Goal: Information Seeking & Learning: Learn about a topic

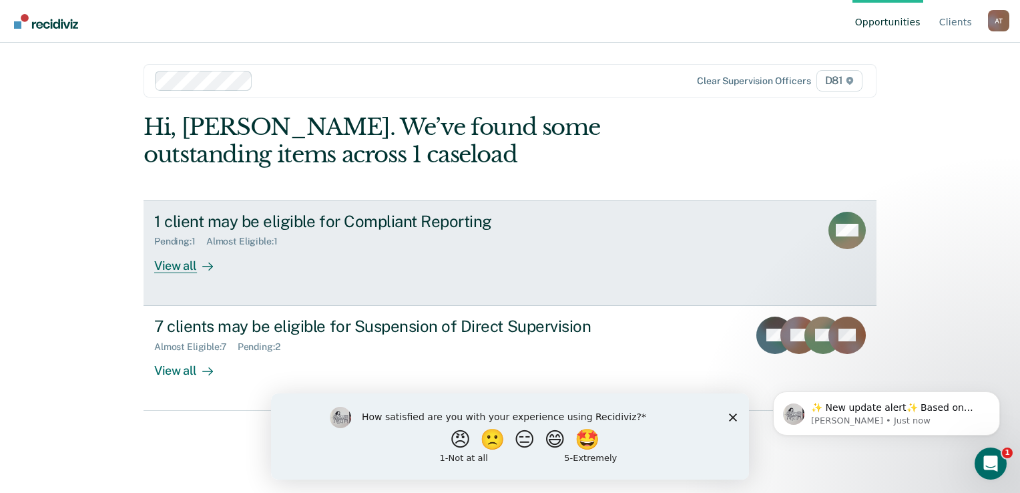
click at [186, 271] on div "View all" at bounding box center [191, 260] width 75 height 26
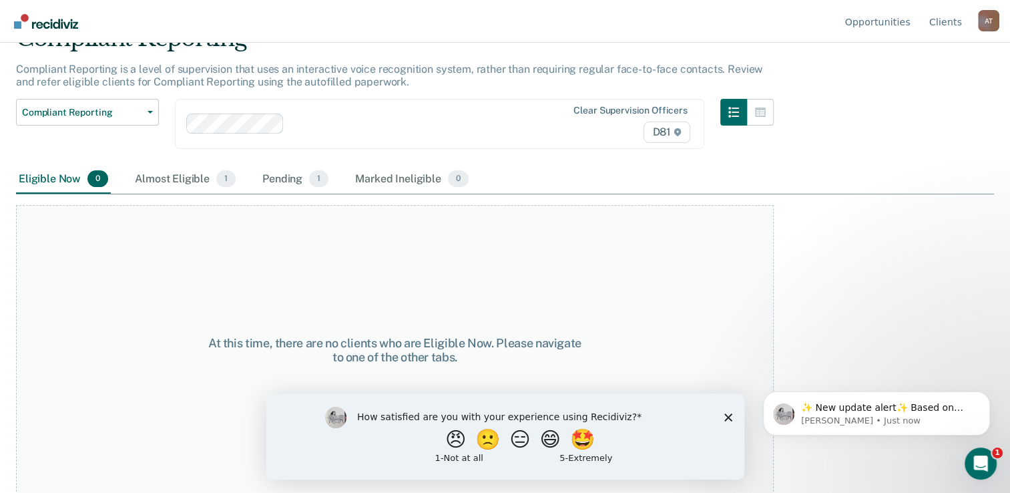
scroll to position [68, 0]
click at [158, 180] on div "Almost Eligible 1" at bounding box center [185, 178] width 106 height 29
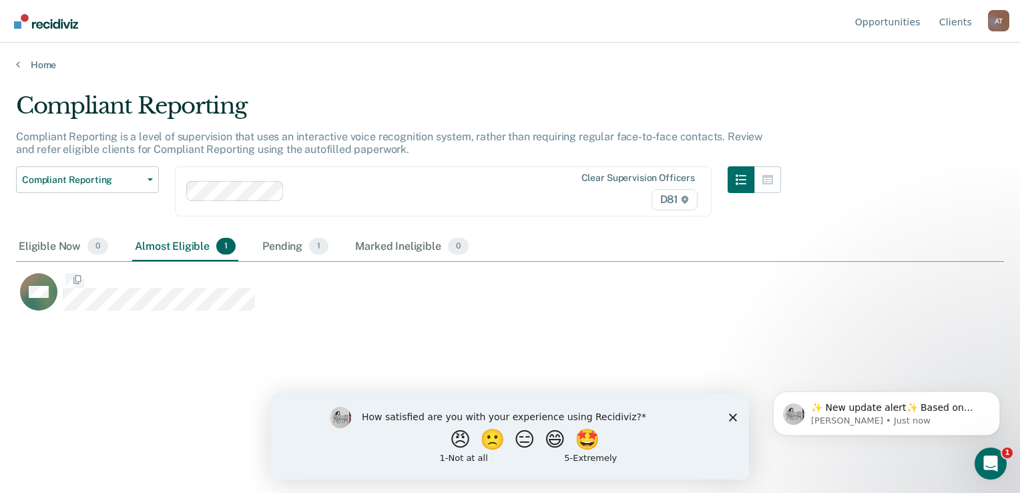
scroll to position [290, 978]
click at [279, 244] on div "Pending 1" at bounding box center [295, 246] width 71 height 29
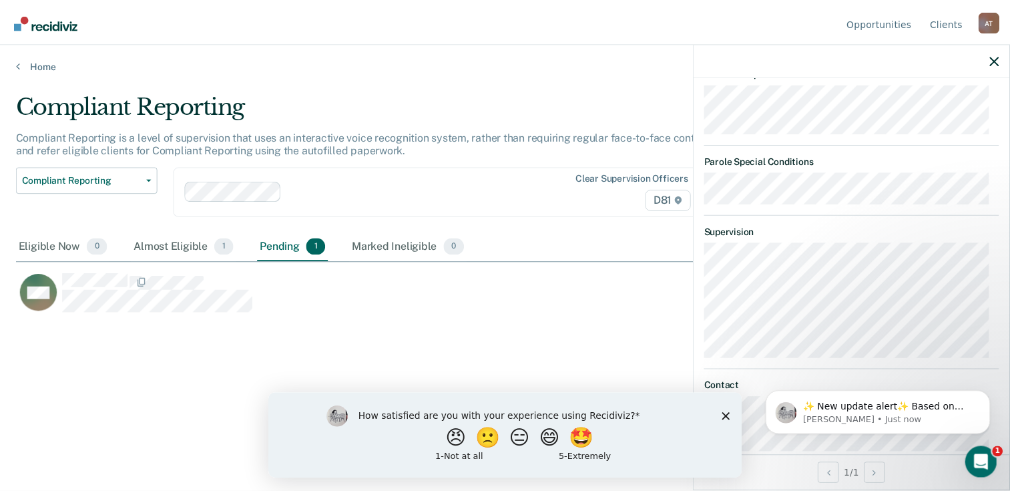
scroll to position [296, 0]
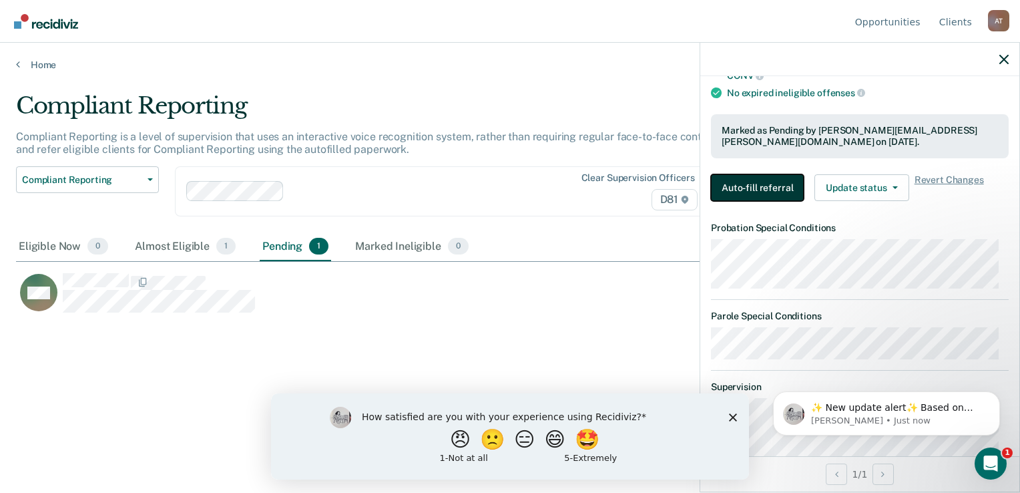
click at [756, 188] on button "Auto-fill referral" at bounding box center [757, 187] width 93 height 27
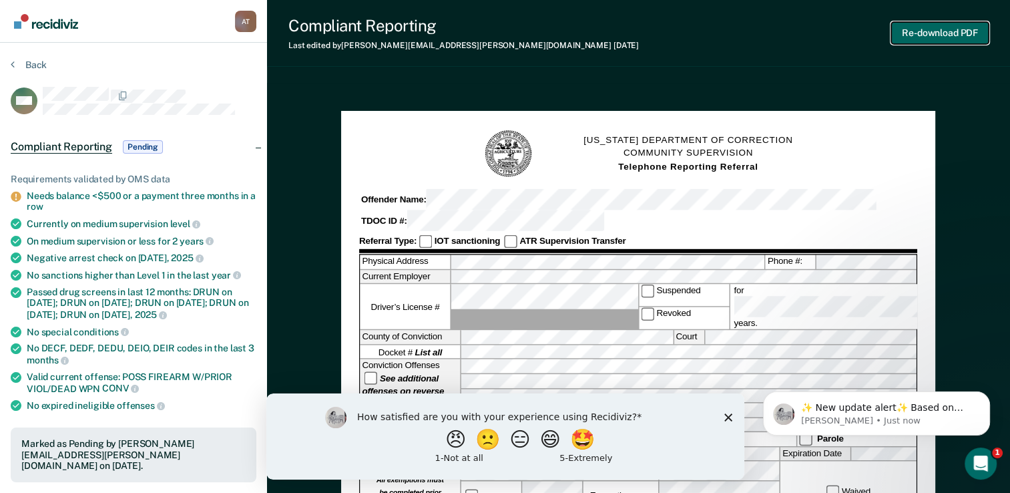
click at [929, 37] on button "Re-download PDF" at bounding box center [941, 33] width 98 height 22
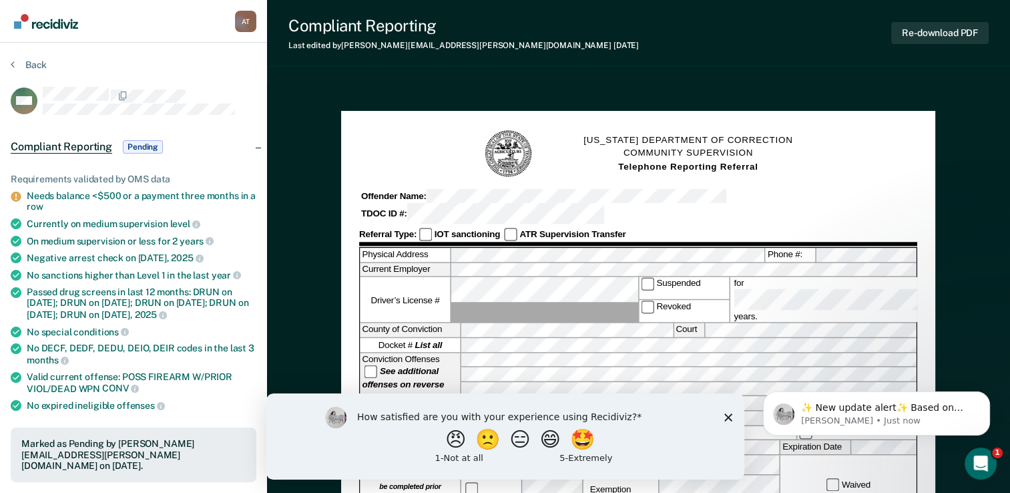
click at [725, 413] on icon "Close survey" at bounding box center [728, 417] width 8 height 8
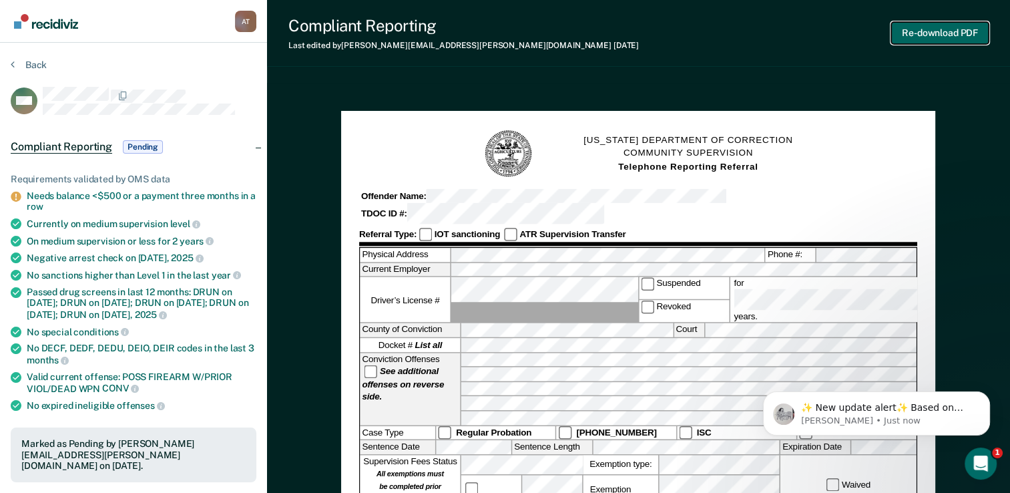
click at [952, 37] on button "Re-download PDF" at bounding box center [941, 33] width 98 height 22
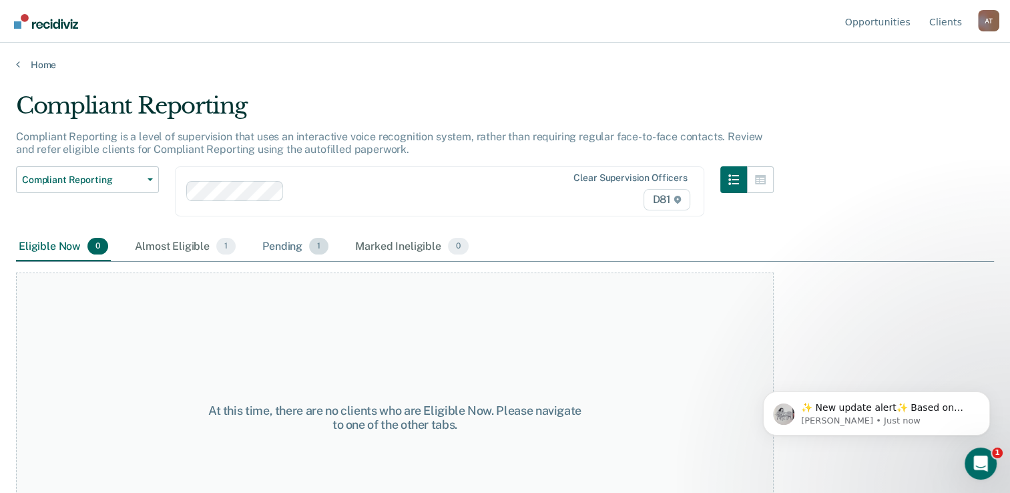
click at [296, 247] on div "Pending 1" at bounding box center [295, 246] width 71 height 29
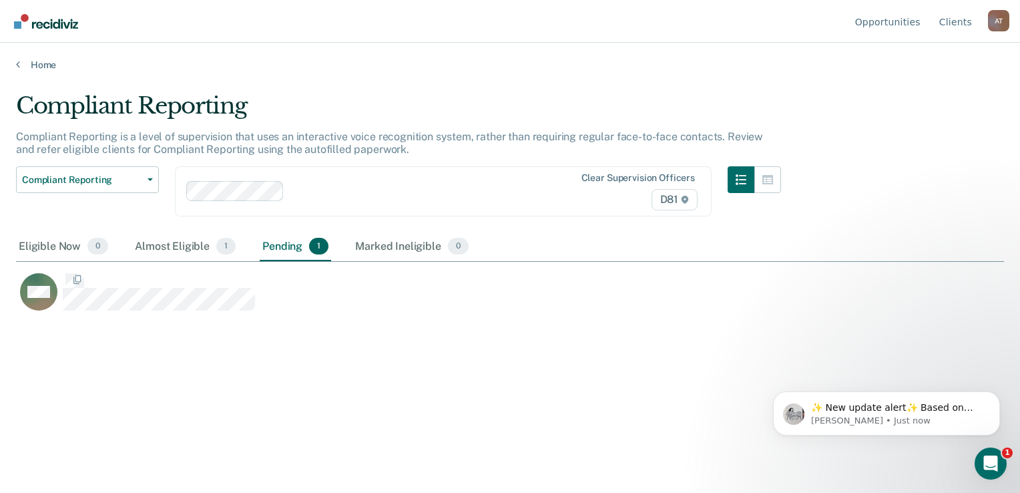
scroll to position [290, 978]
click at [378, 252] on div "Marked Ineligible 0" at bounding box center [412, 246] width 119 height 29
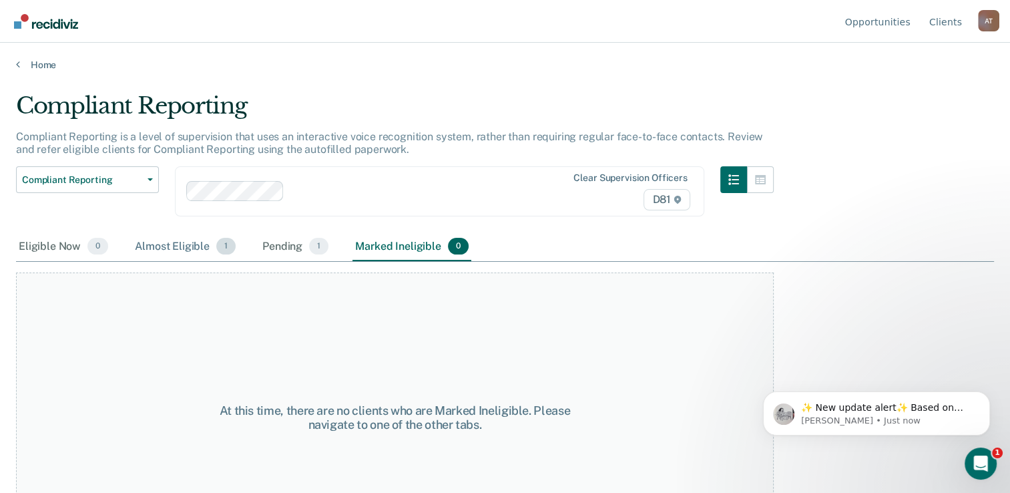
click at [174, 258] on div "Almost Eligible 1" at bounding box center [185, 246] width 106 height 29
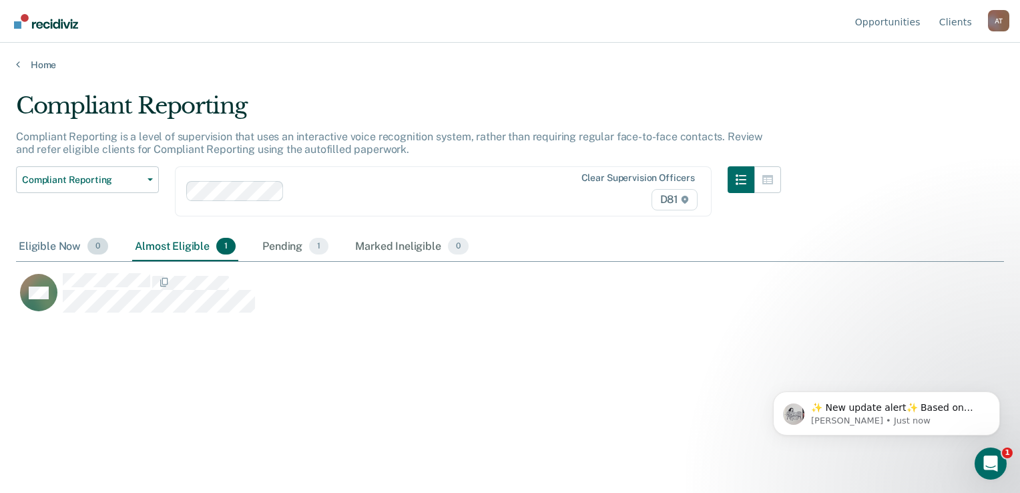
click at [63, 254] on div "Eligible Now 0" at bounding box center [63, 246] width 95 height 29
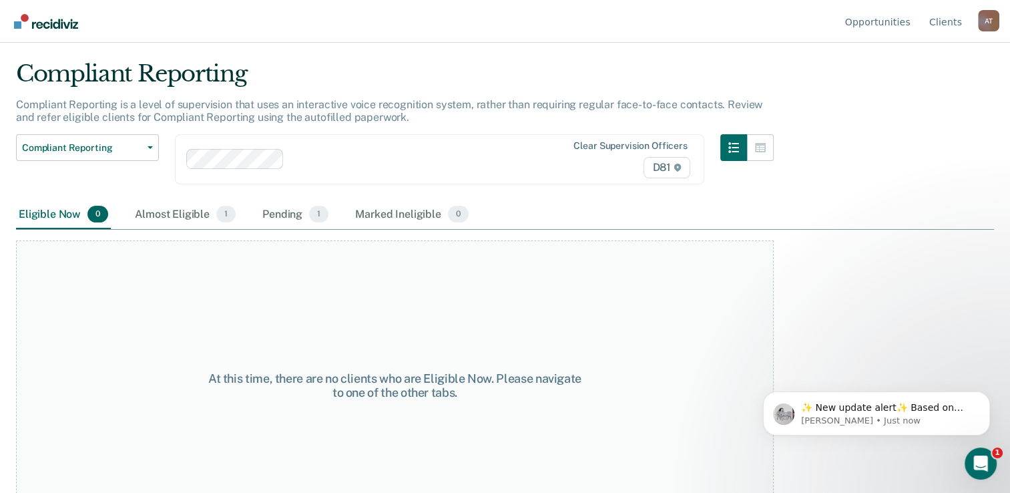
scroll to position [0, 0]
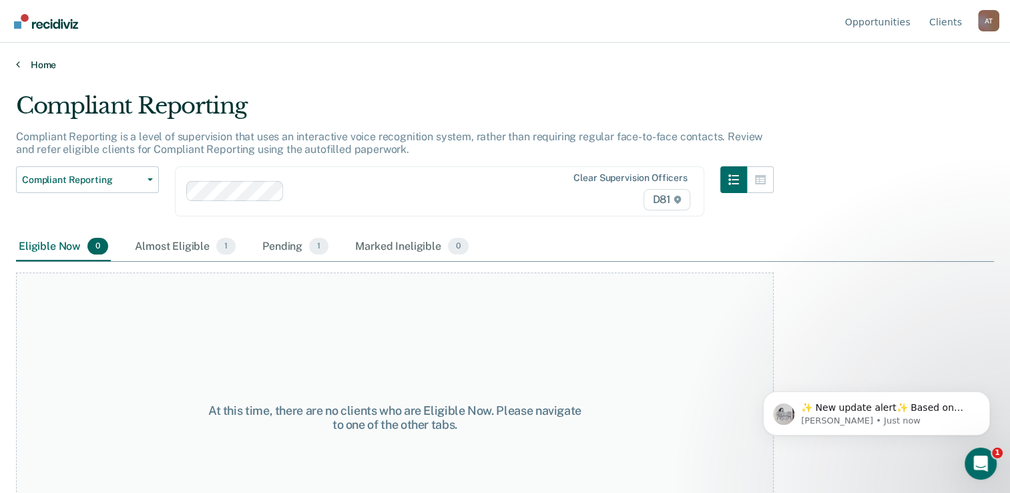
click at [48, 63] on link "Home" at bounding box center [505, 65] width 978 height 12
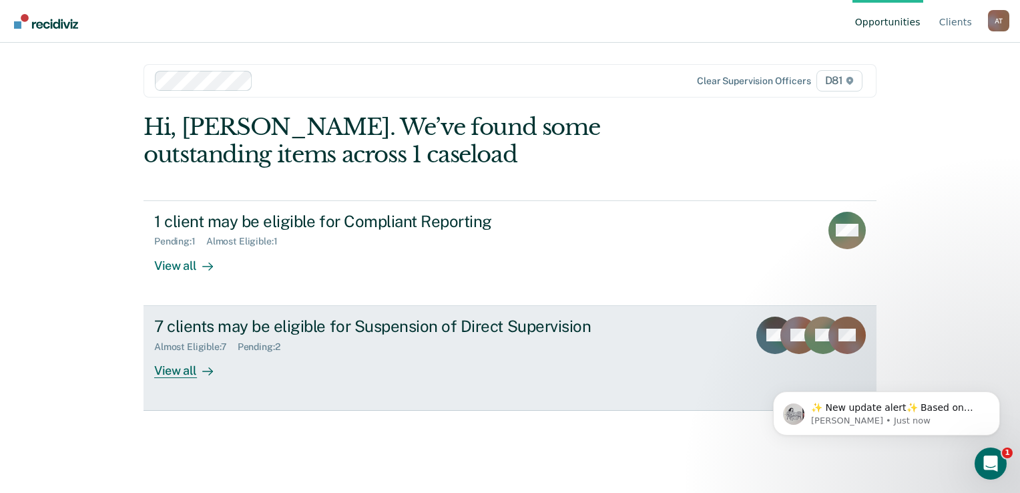
click at [159, 362] on div "View all" at bounding box center [191, 365] width 75 height 26
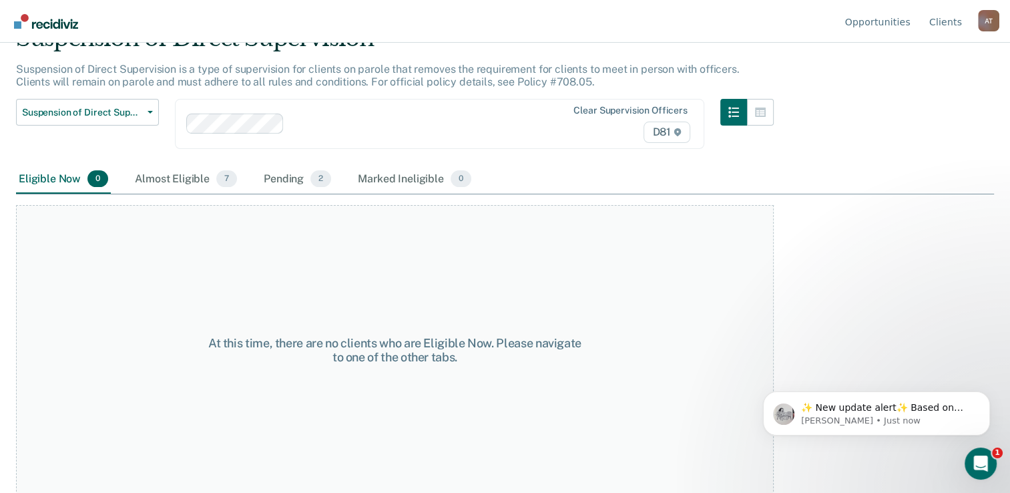
scroll to position [68, 0]
click at [183, 172] on div "Almost Eligible 7" at bounding box center [186, 178] width 108 height 29
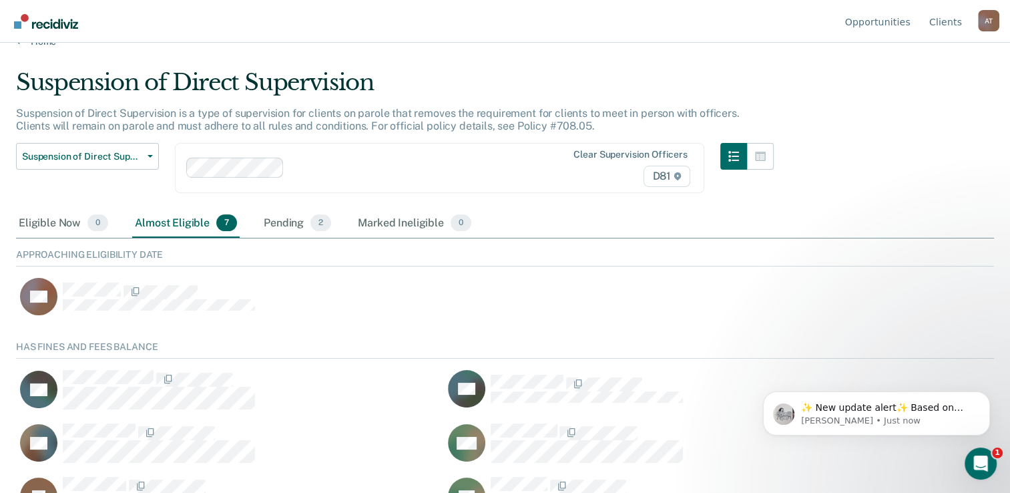
scroll to position [58, 0]
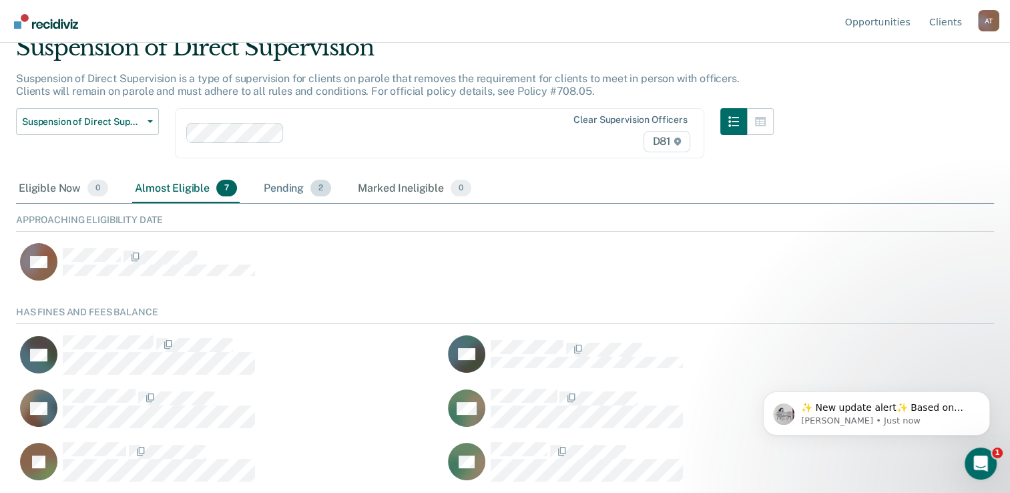
click at [275, 182] on div "Pending 2" at bounding box center [297, 188] width 73 height 29
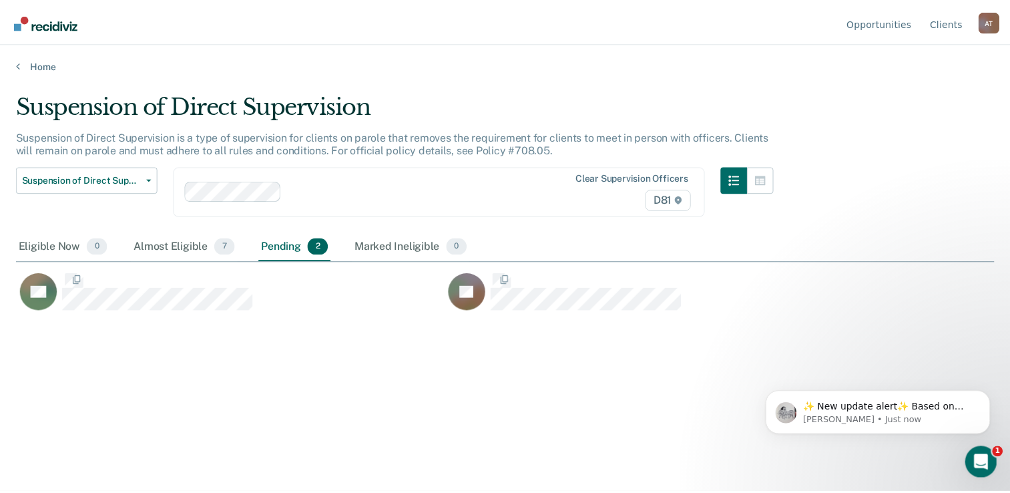
scroll to position [290, 978]
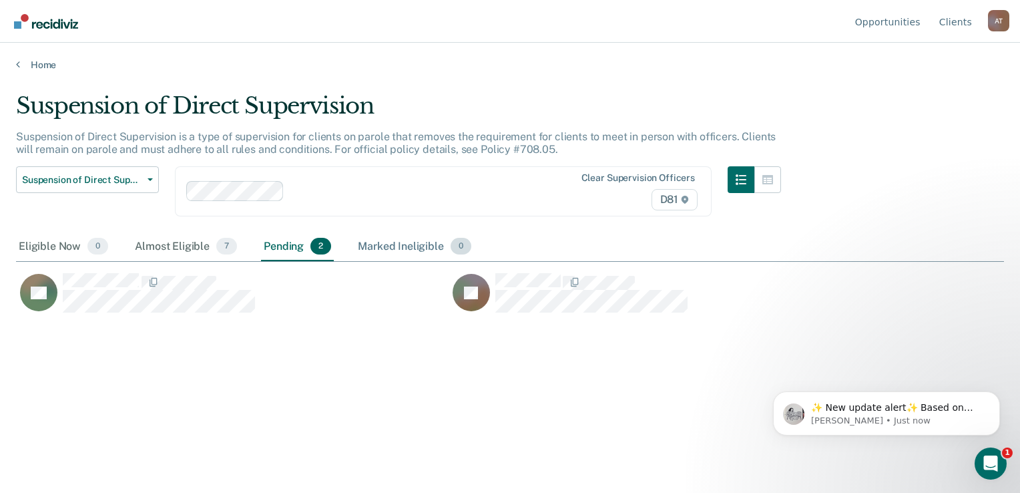
click at [399, 244] on div "Marked Ineligible 0" at bounding box center [414, 246] width 119 height 29
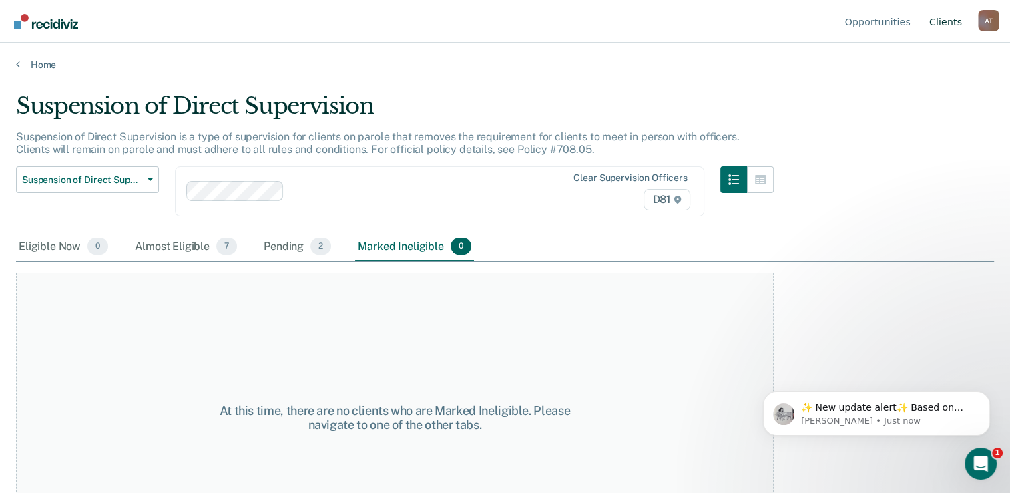
click at [947, 25] on link "Client s" at bounding box center [946, 21] width 38 height 43
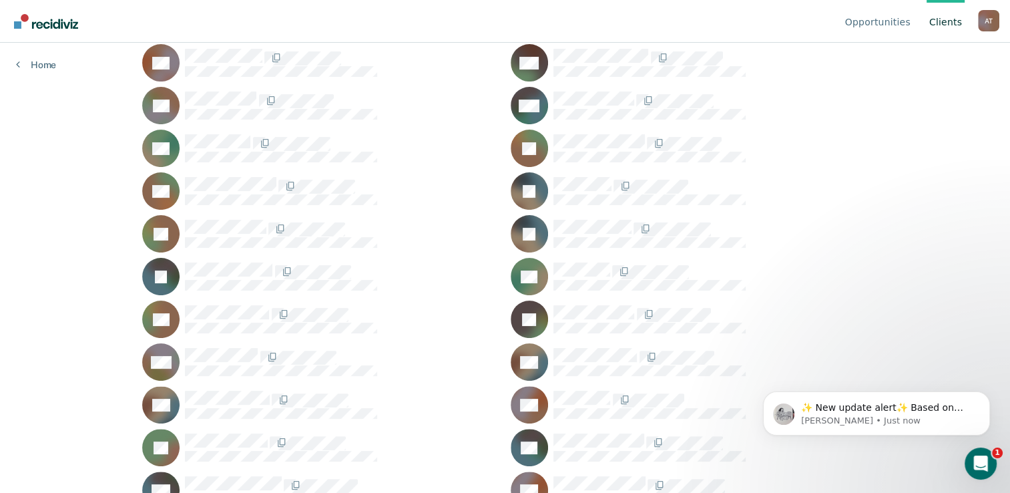
scroll to position [401, 0]
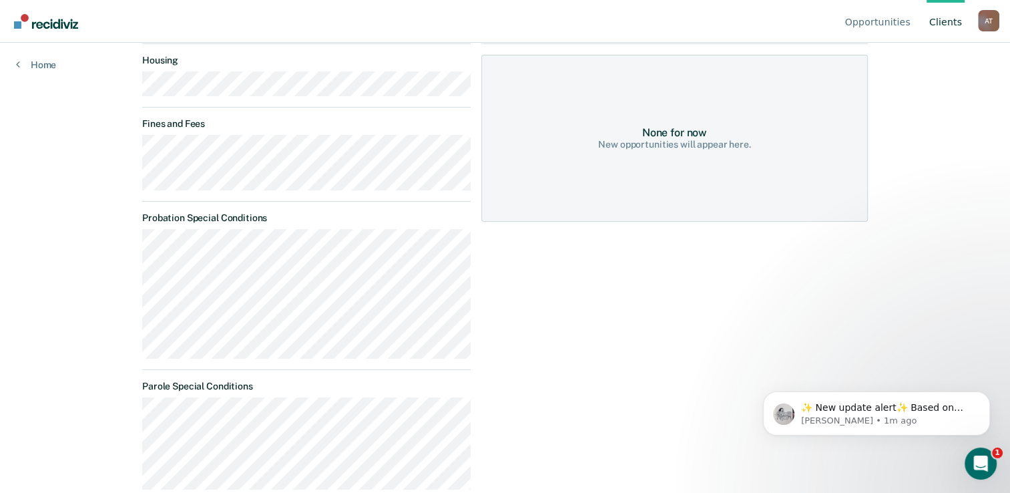
scroll to position [262, 0]
